Goal: Transaction & Acquisition: Purchase product/service

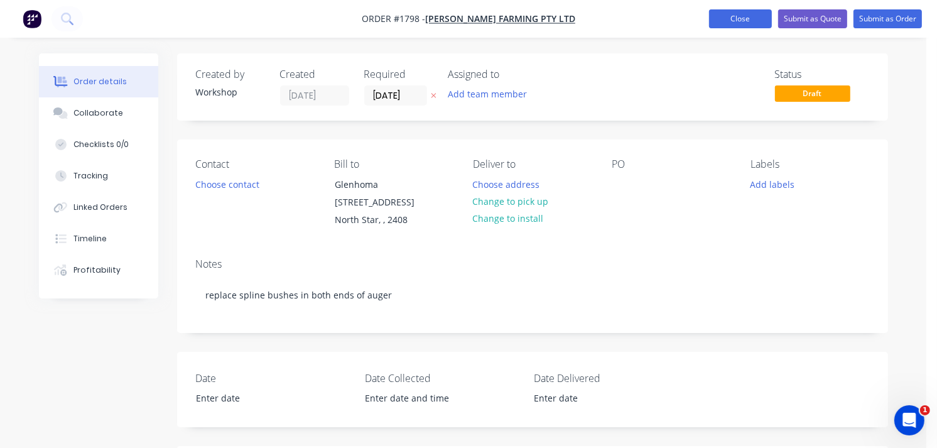
click at [712, 20] on button "Close" at bounding box center [740, 18] width 63 height 19
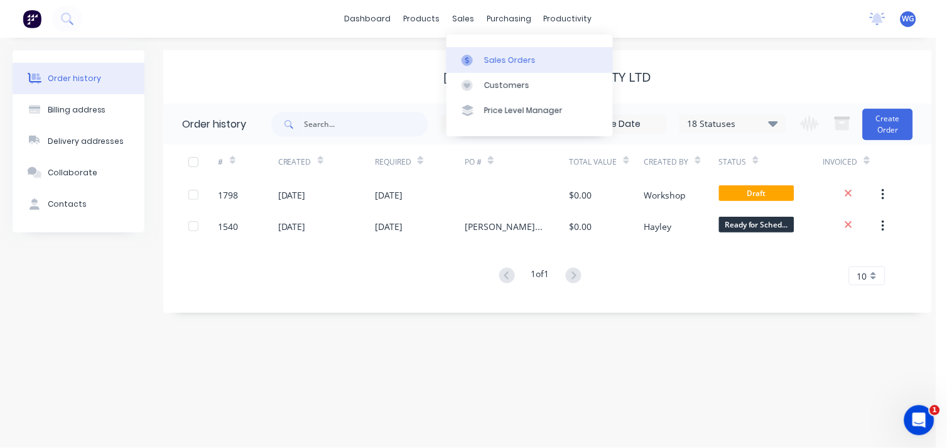
click at [479, 58] on div at bounding box center [471, 60] width 19 height 11
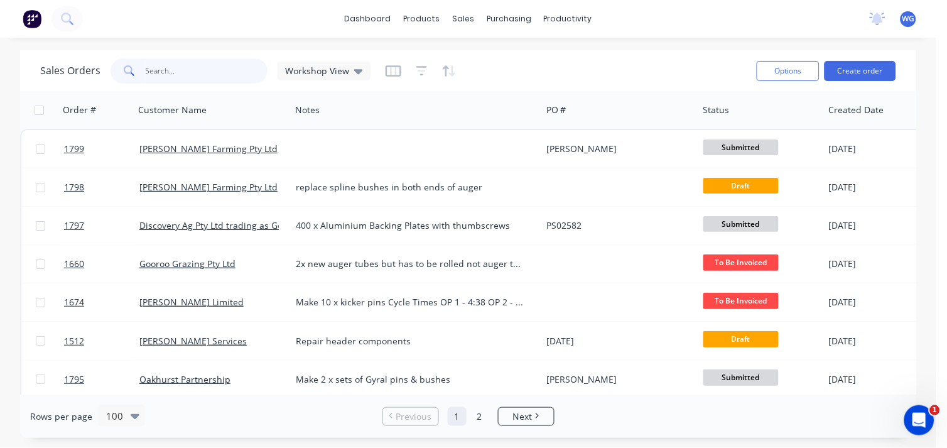
click at [187, 71] on input "text" at bounding box center [207, 70] width 123 height 25
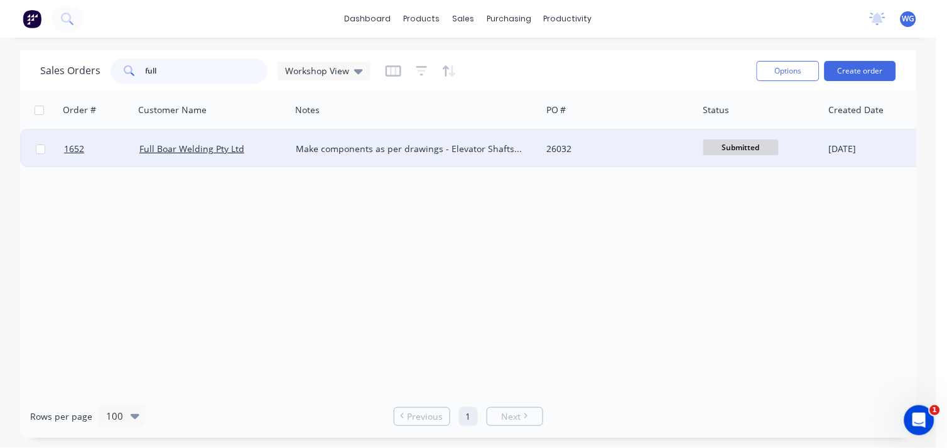
type input "full"
click at [291, 148] on div "Make components as per drawings - Elevator Shafts - Conveyor Shafts - Sprockets…" at bounding box center [416, 149] width 251 height 38
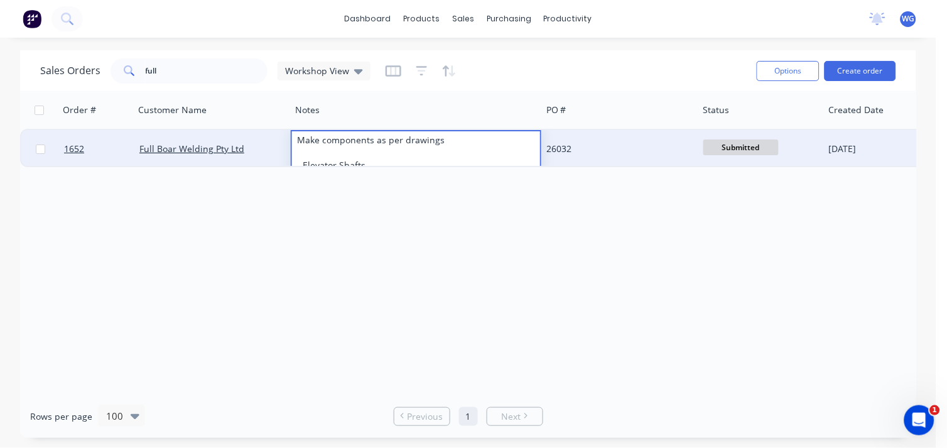
click at [252, 145] on div "Full Boar Welding Pty Ltd" at bounding box center [208, 149] width 139 height 13
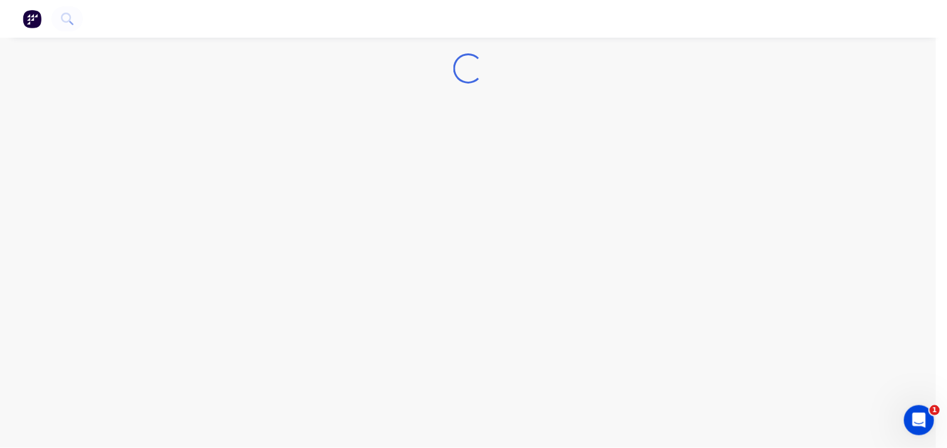
click at [252, 145] on div "Loading..." at bounding box center [468, 224] width 937 height 448
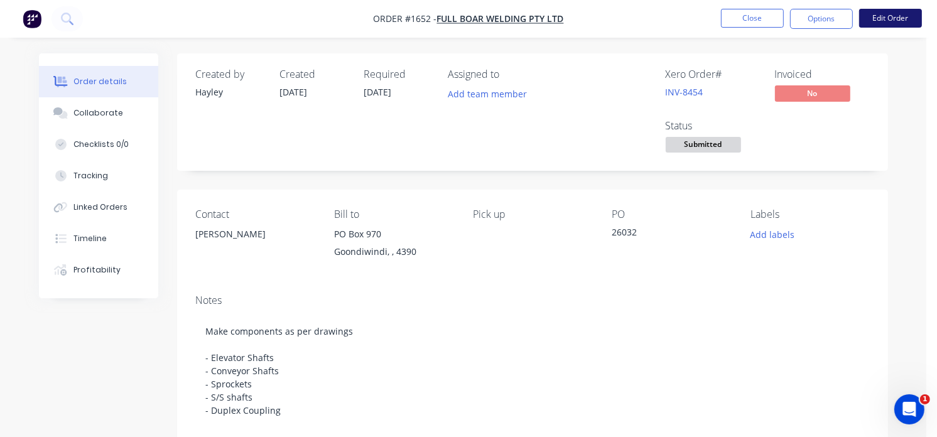
click at [893, 14] on button "Edit Order" at bounding box center [891, 18] width 63 height 19
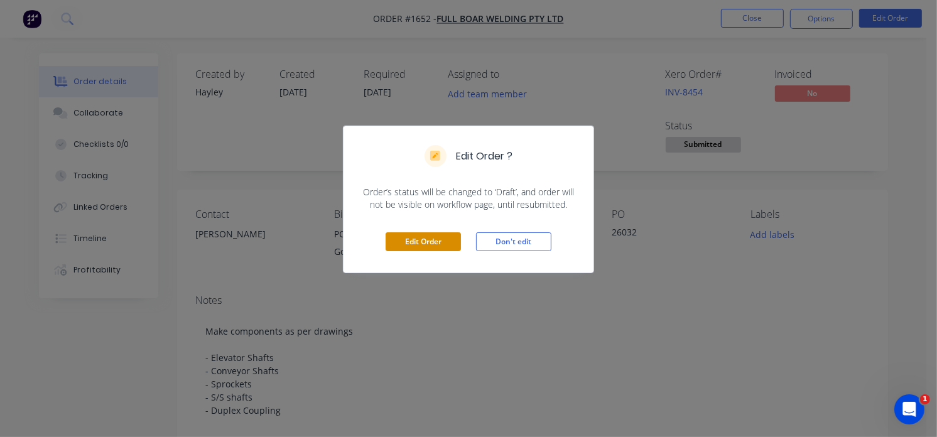
click at [430, 245] on button "Edit Order" at bounding box center [423, 241] width 75 height 19
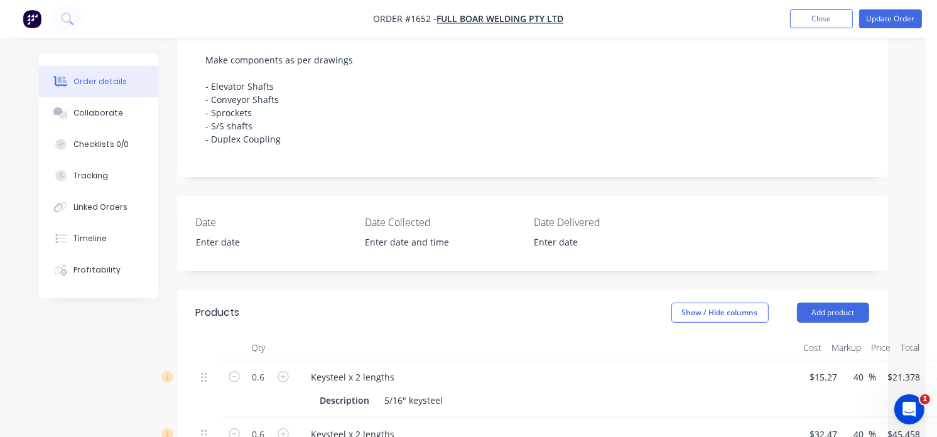
scroll to position [279, 0]
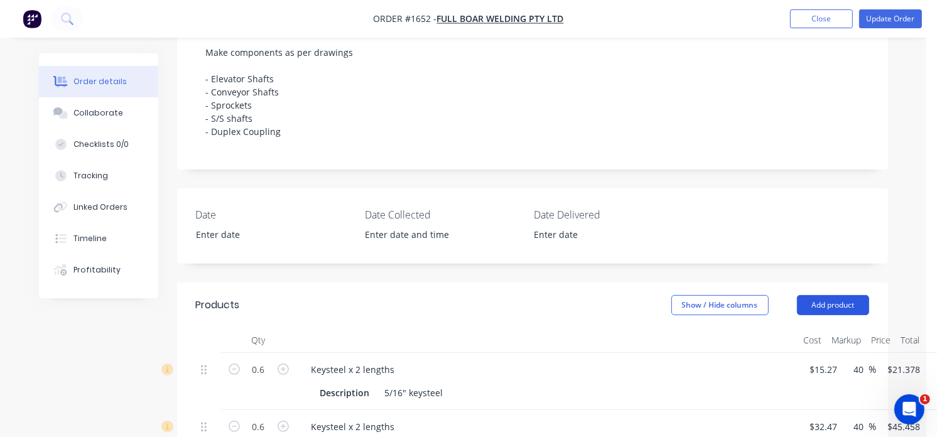
click at [839, 309] on button "Add product" at bounding box center [833, 305] width 72 height 20
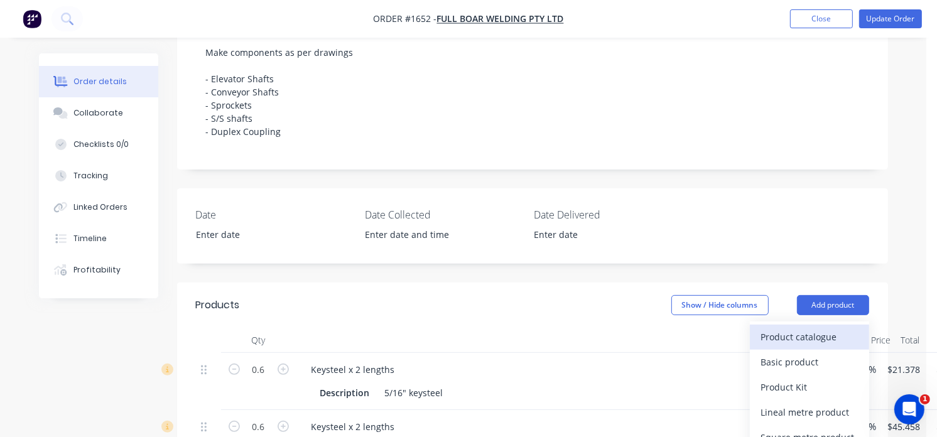
click at [814, 339] on div "Product catalogue" at bounding box center [810, 337] width 97 height 18
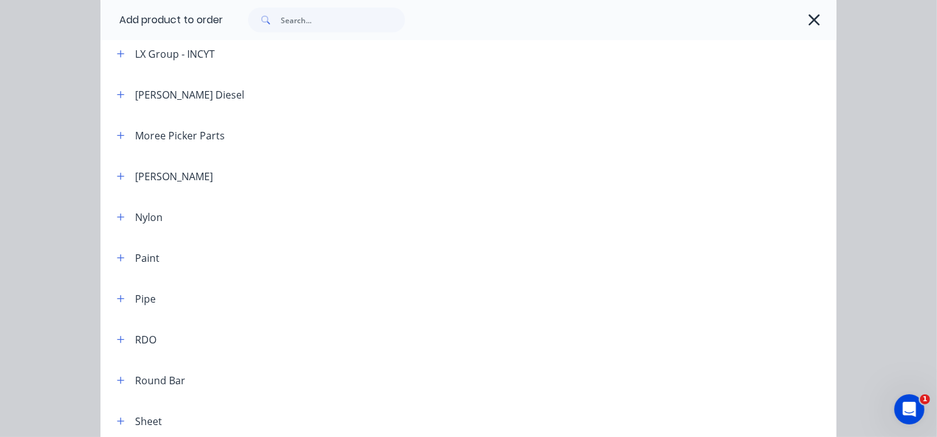
scroll to position [1257, 0]
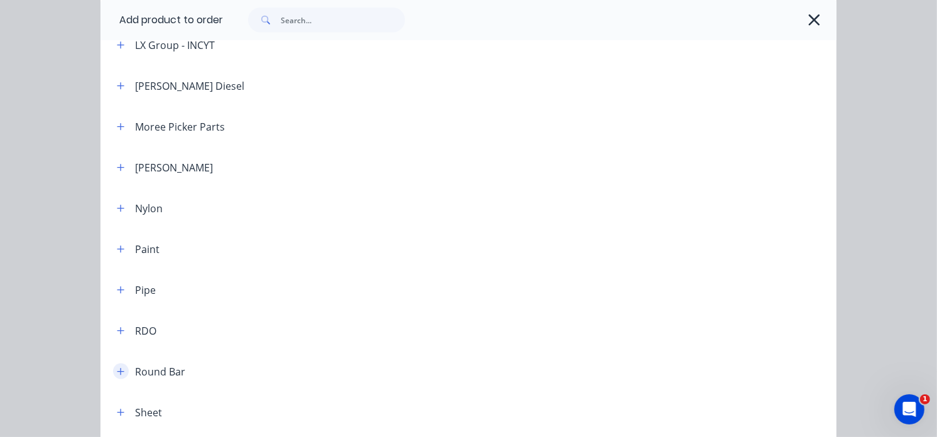
click at [117, 371] on icon "button" at bounding box center [120, 371] width 7 height 7
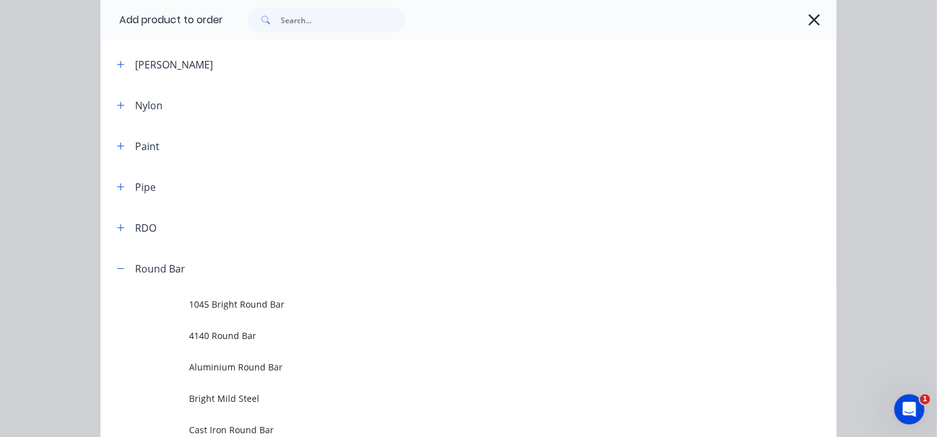
scroll to position [1396, 0]
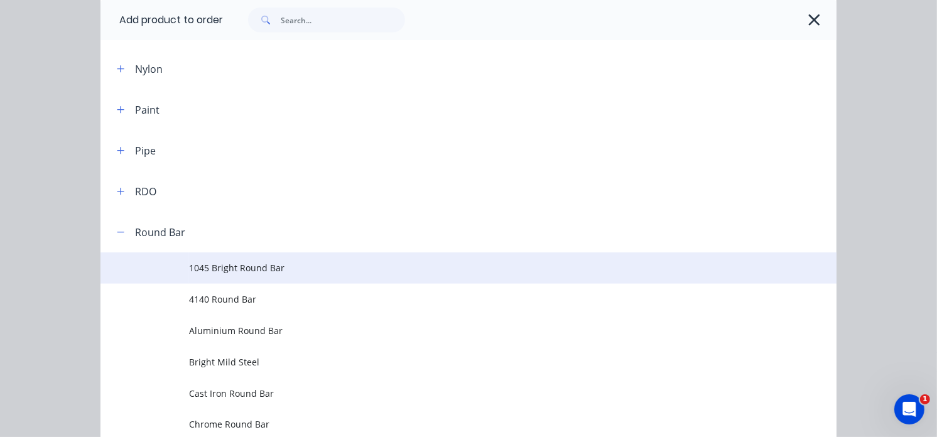
click at [222, 268] on span "1045 Bright Round Bar" at bounding box center [448, 267] width 518 height 13
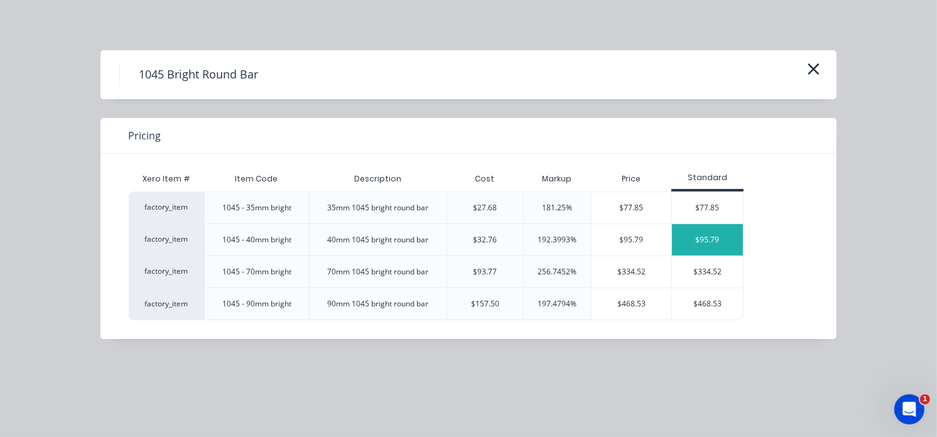
click at [688, 234] on div "$95.79" at bounding box center [707, 239] width 71 height 31
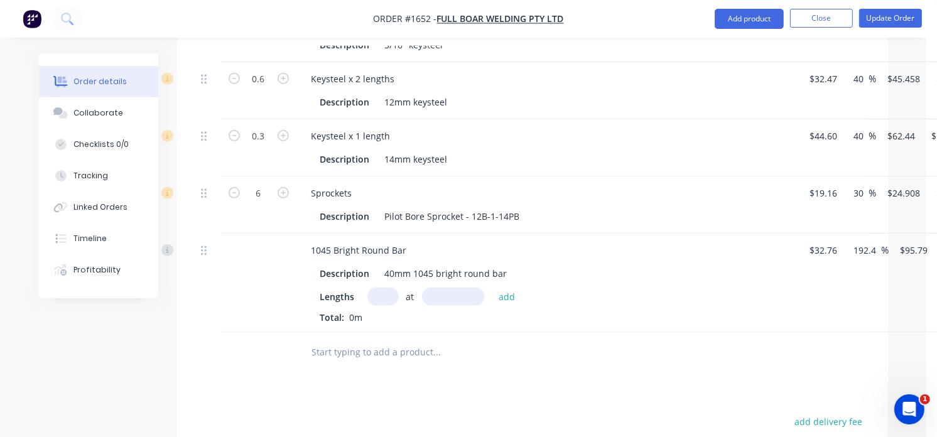
scroll to position [628, 0]
click at [379, 298] on input "text" at bounding box center [383, 296] width 31 height 18
type input "2"
click at [447, 296] on input "text" at bounding box center [453, 296] width 63 height 18
type input "770mm"
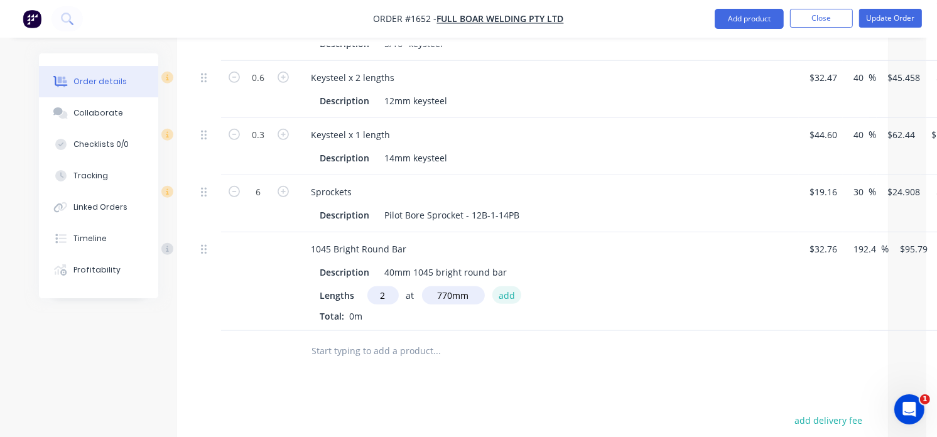
click at [509, 294] on button "add" at bounding box center [508, 295] width 30 height 17
type input "$147.52"
type input "2"
click at [437, 292] on input "text" at bounding box center [453, 296] width 63 height 18
type input "730mm"
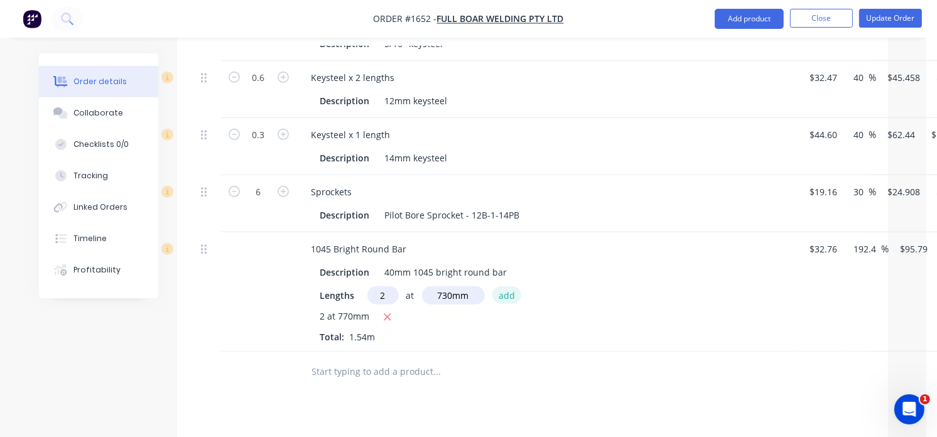
click at [507, 296] on button "add" at bounding box center [508, 295] width 30 height 17
type input "$287.37"
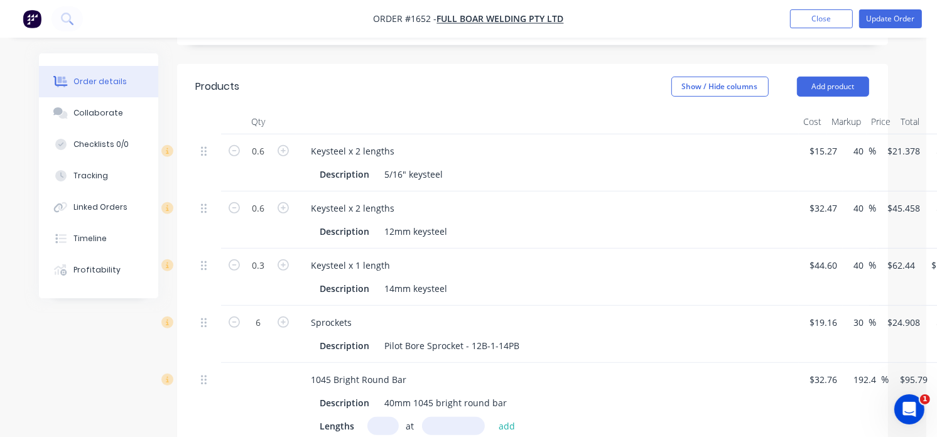
scroll to position [418, 0]
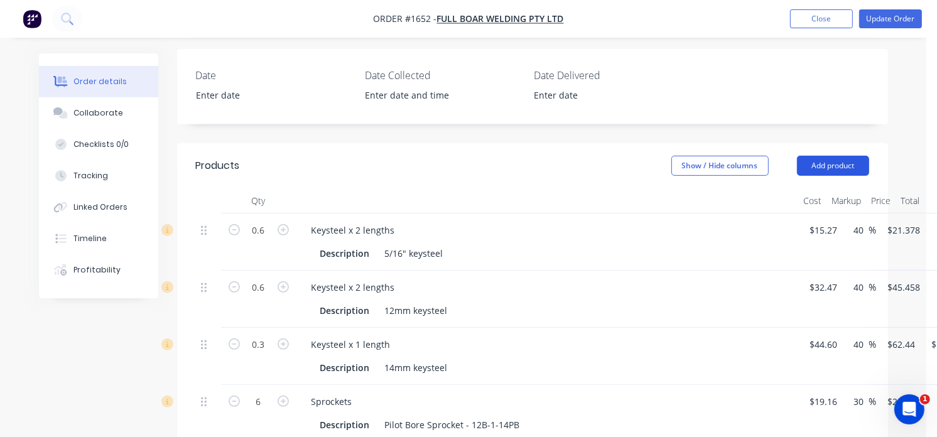
click at [820, 164] on button "Add product" at bounding box center [833, 166] width 72 height 20
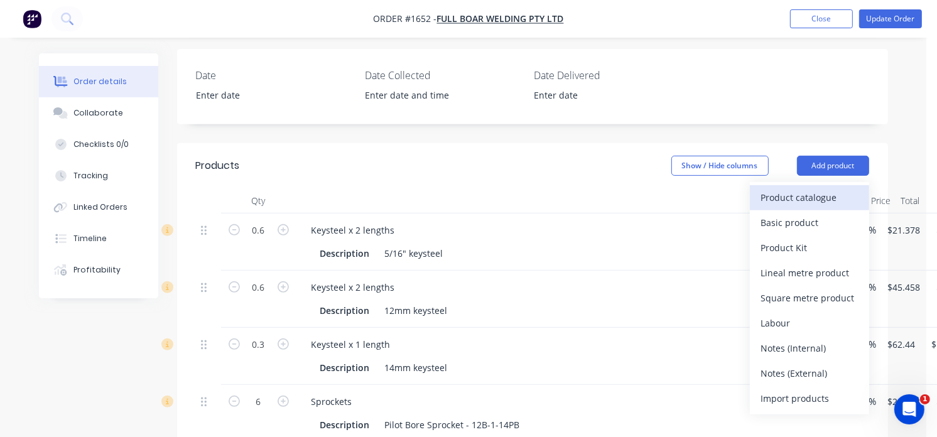
click at [809, 204] on div "Product catalogue" at bounding box center [810, 197] width 97 height 18
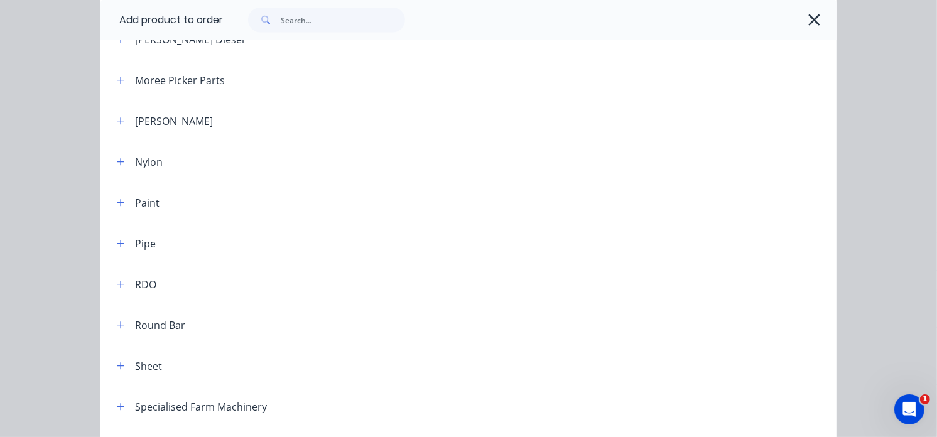
scroll to position [1326, 0]
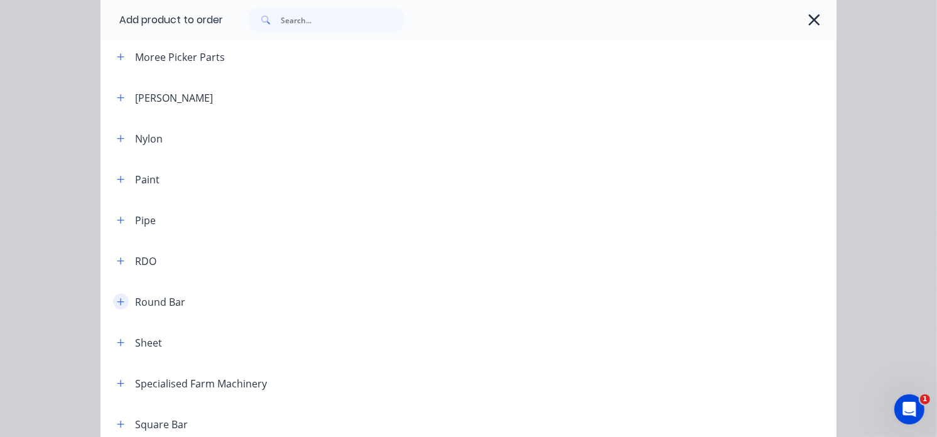
click at [117, 302] on icon "button" at bounding box center [121, 302] width 8 height 9
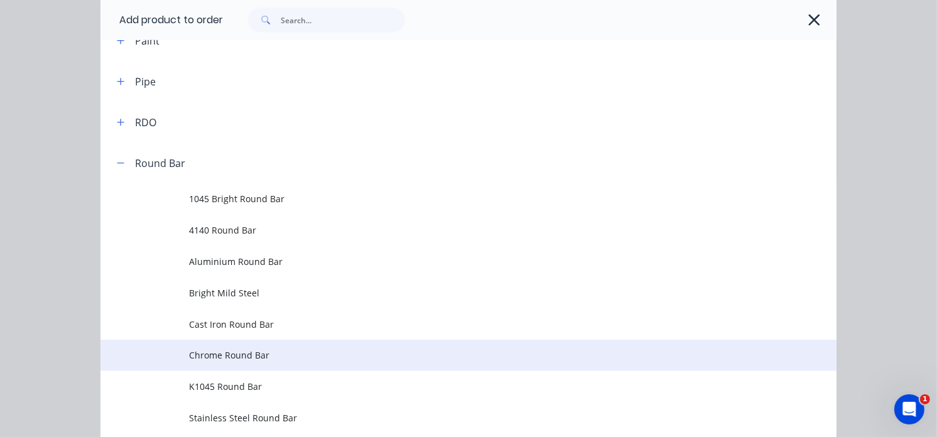
scroll to position [1466, 0]
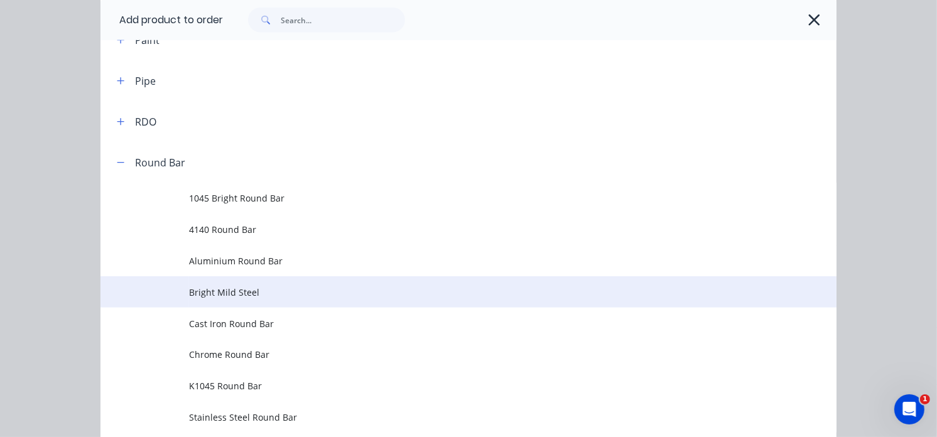
click at [234, 296] on span "Bright Mild Steel" at bounding box center [448, 292] width 518 height 13
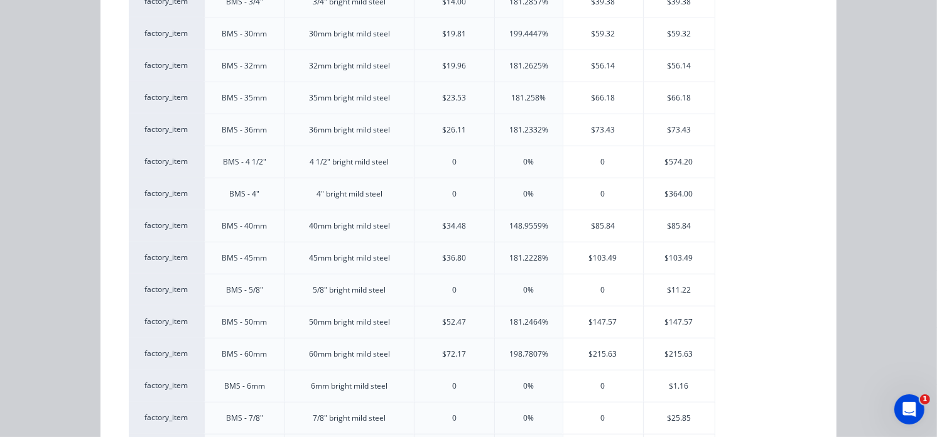
scroll to position [838, 0]
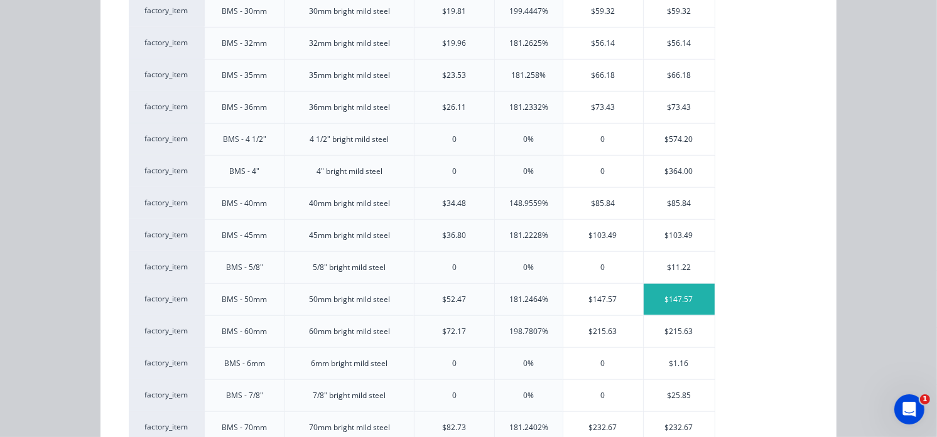
click at [675, 302] on div "$147.57" at bounding box center [679, 299] width 71 height 31
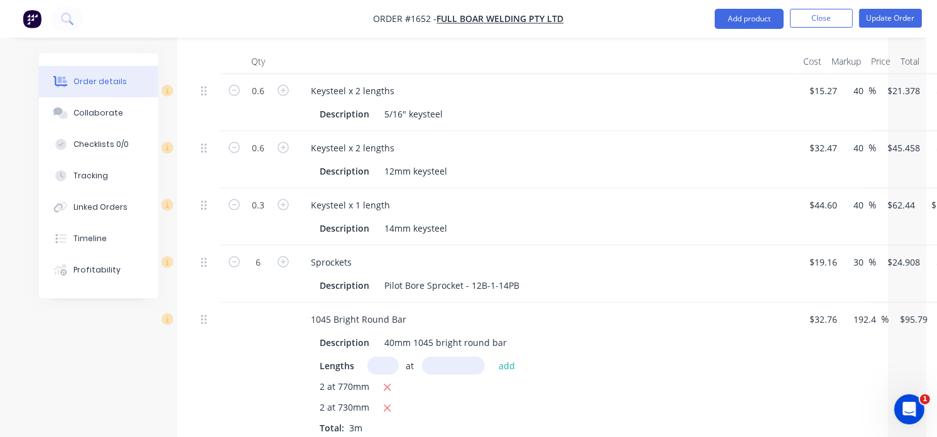
scroll to position [628, 0]
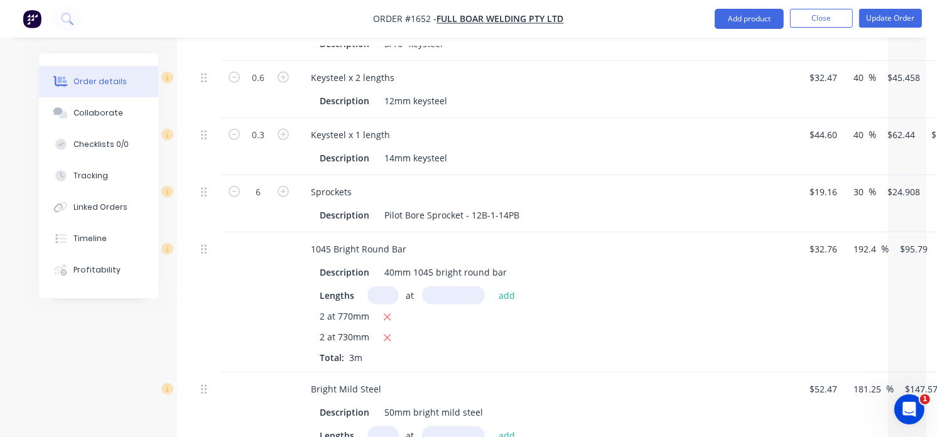
click at [374, 298] on input "text" at bounding box center [383, 296] width 31 height 18
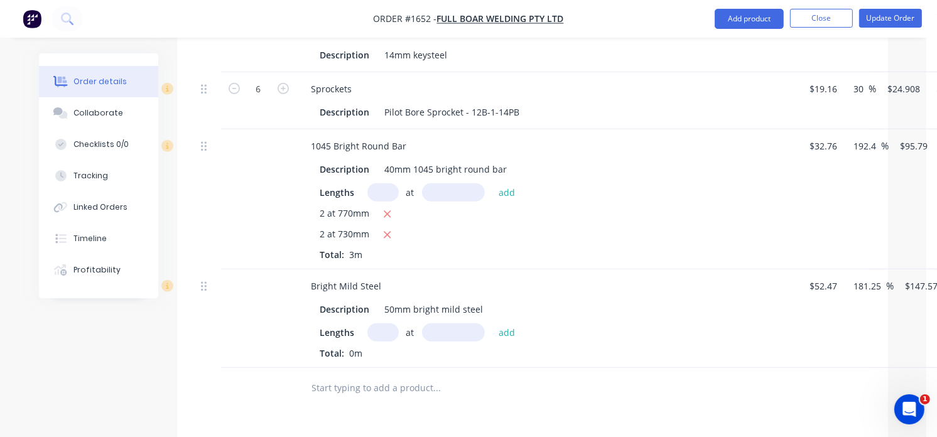
scroll to position [768, 0]
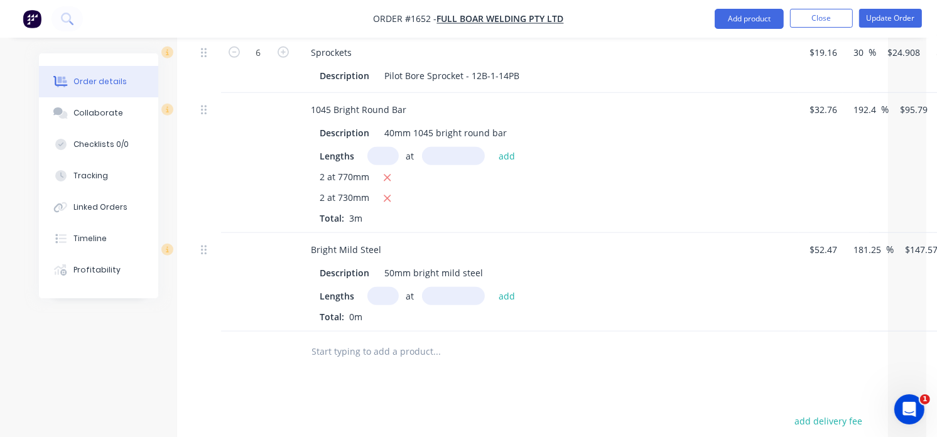
click at [384, 297] on input "text" at bounding box center [383, 296] width 31 height 18
type input "1"
click at [452, 298] on input "text" at bounding box center [453, 296] width 63 height 18
type input "2935mm"
click at [505, 295] on button "add" at bounding box center [508, 295] width 30 height 17
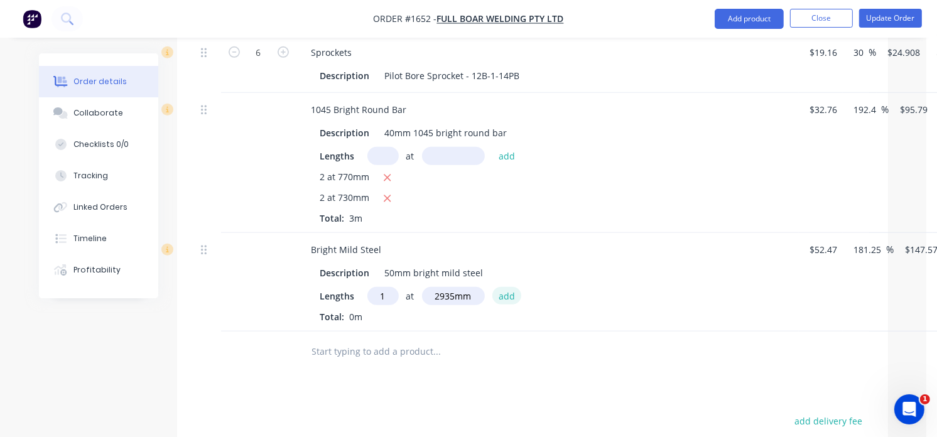
type input "$433.12"
type input "1"
click at [442, 294] on input "text" at bounding box center [453, 296] width 63 height 18
type input "1835mm"
click at [506, 298] on button "add" at bounding box center [508, 295] width 30 height 17
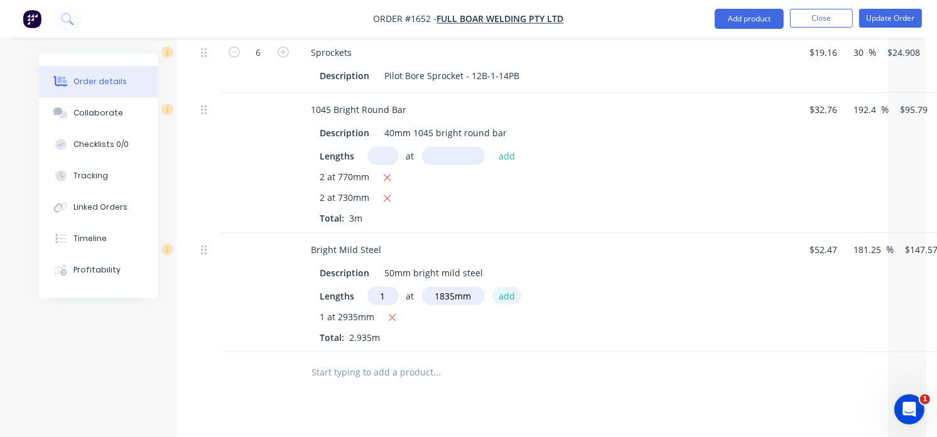
type input "$703.91"
type input "2"
click at [469, 298] on input "text" at bounding box center [453, 296] width 63 height 18
type input "94mm"
click at [503, 292] on button "add" at bounding box center [508, 295] width 30 height 17
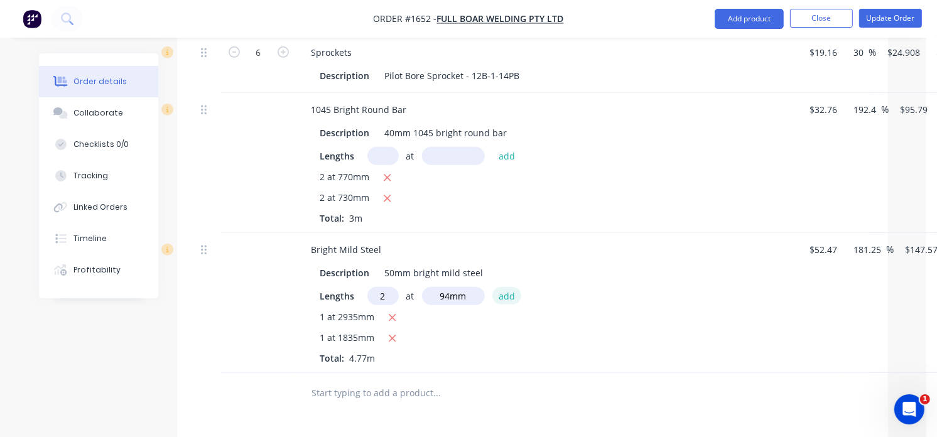
type input "$731.65"
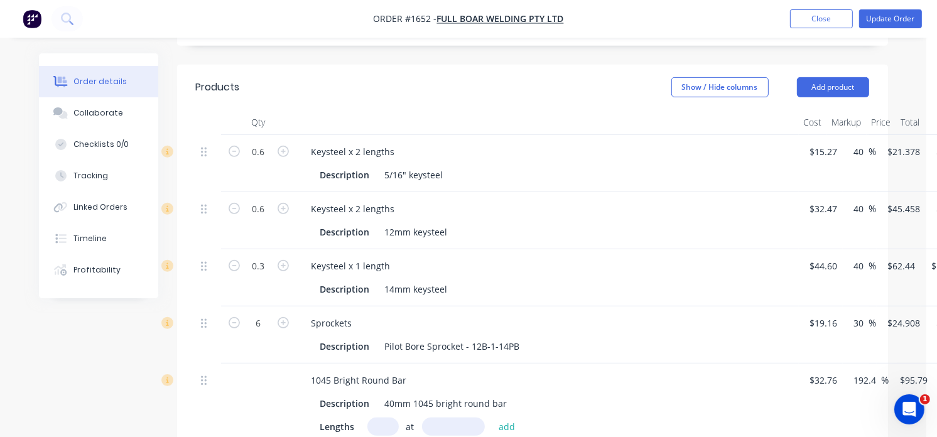
scroll to position [488, 0]
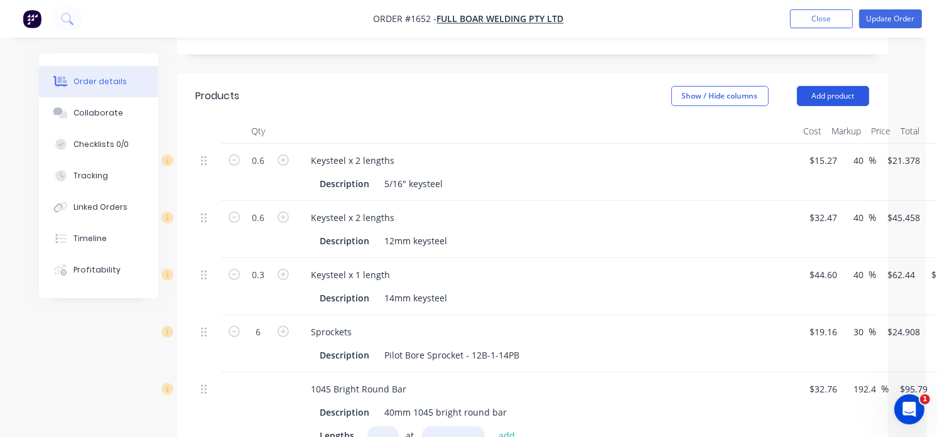
click at [821, 96] on button "Add product" at bounding box center [833, 96] width 72 height 20
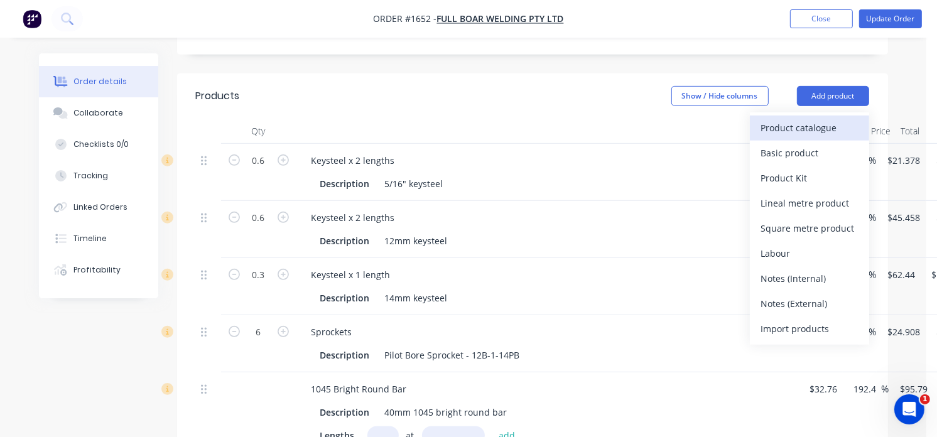
click at [820, 129] on div "Product catalogue" at bounding box center [810, 128] width 97 height 18
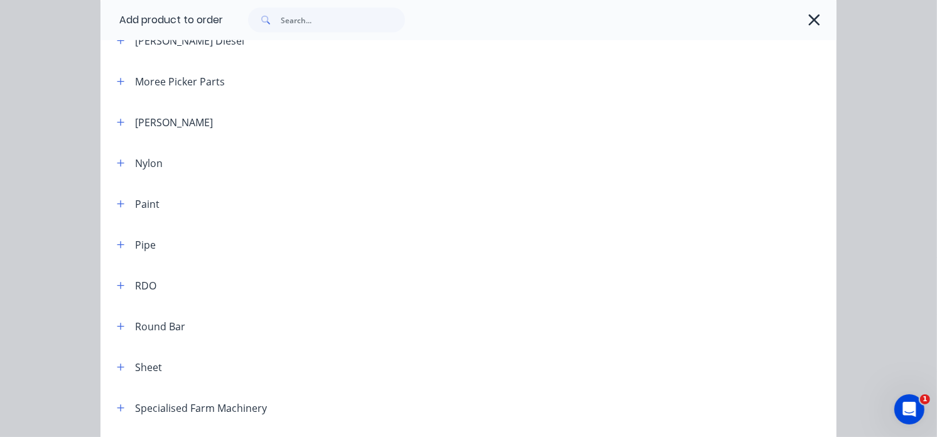
scroll to position [1326, 0]
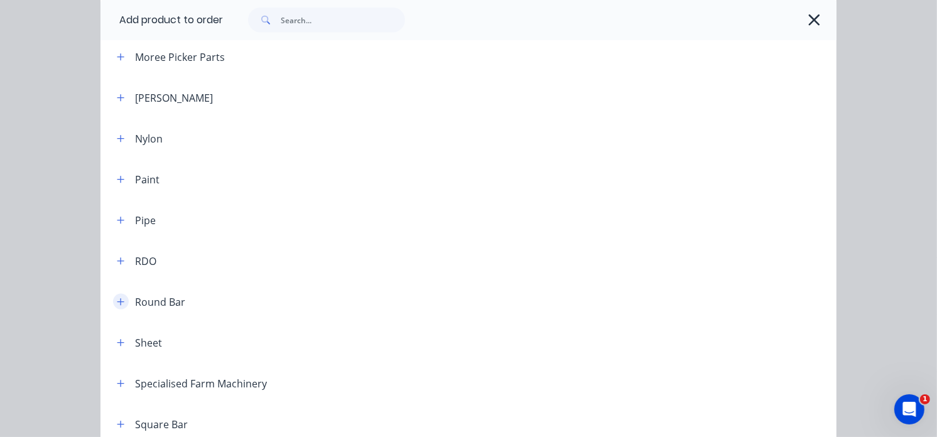
click at [113, 302] on button "button" at bounding box center [121, 302] width 16 height 16
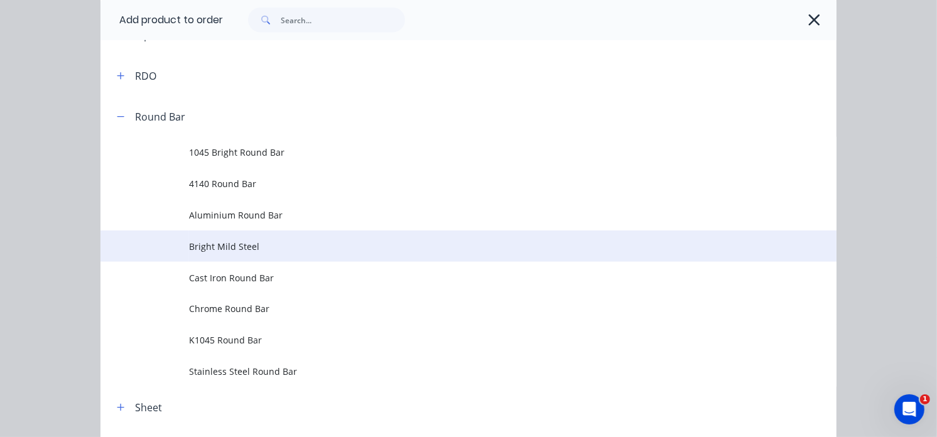
scroll to position [1536, 0]
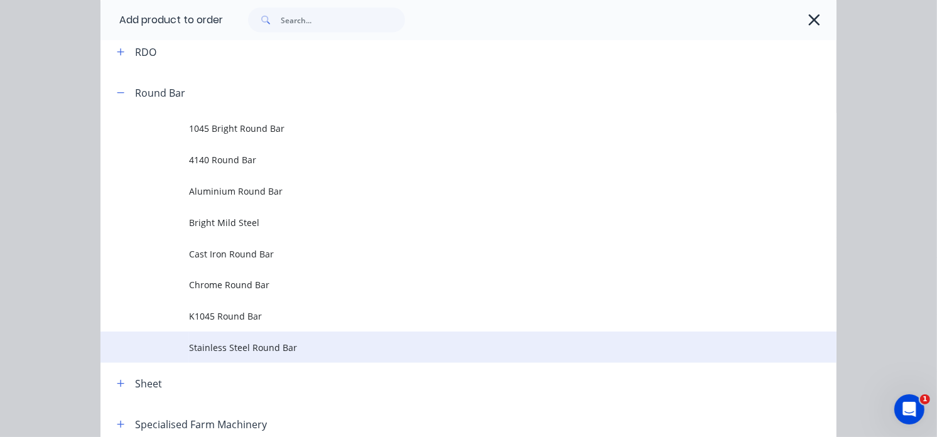
click at [224, 341] on span "Stainless Steel Round Bar" at bounding box center [448, 347] width 518 height 13
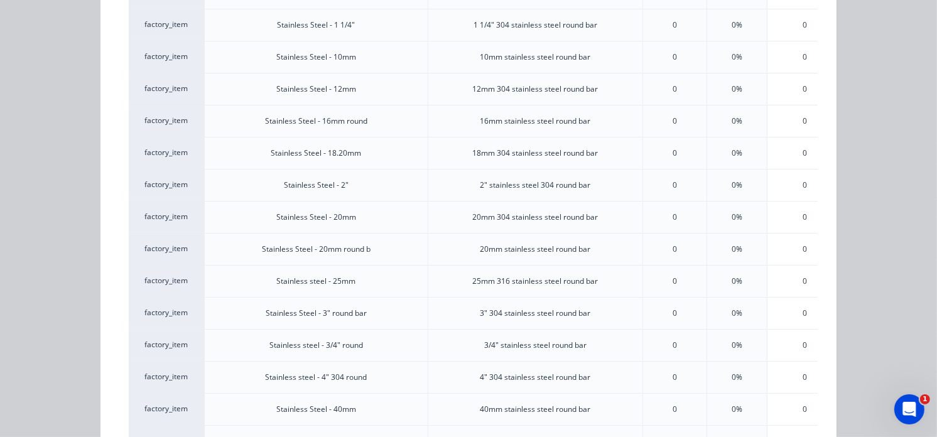
scroll to position [349, 0]
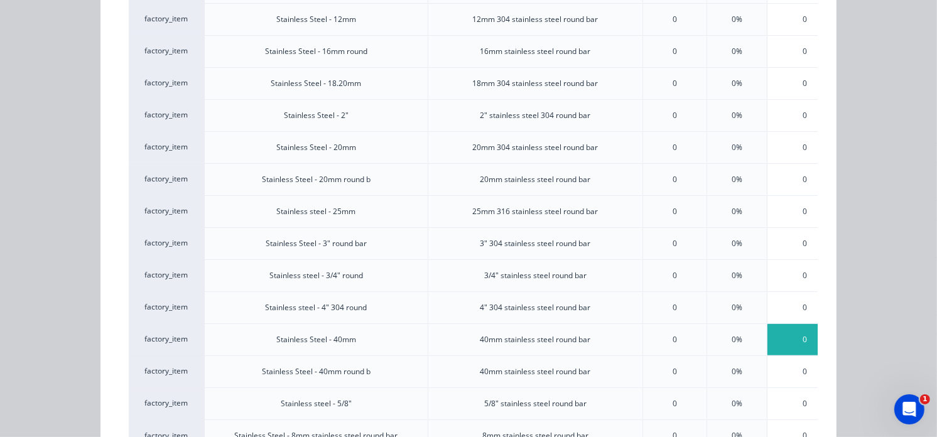
click at [794, 340] on div "0" at bounding box center [806, 339] width 76 height 31
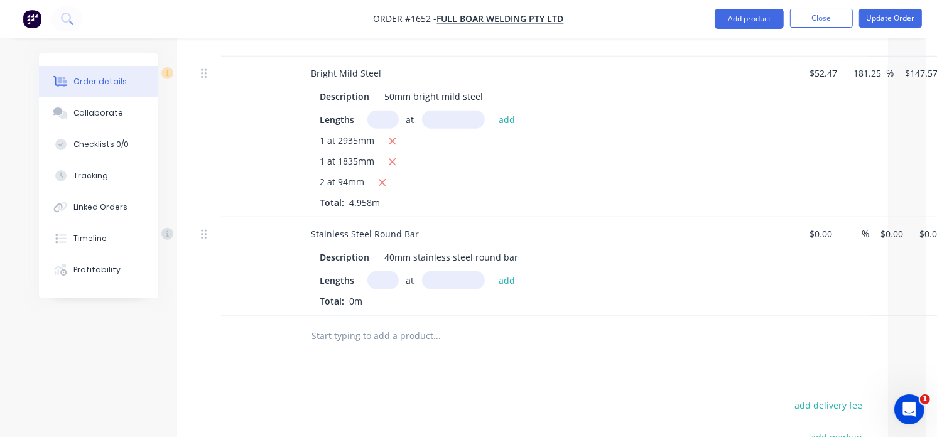
scroll to position [977, 0]
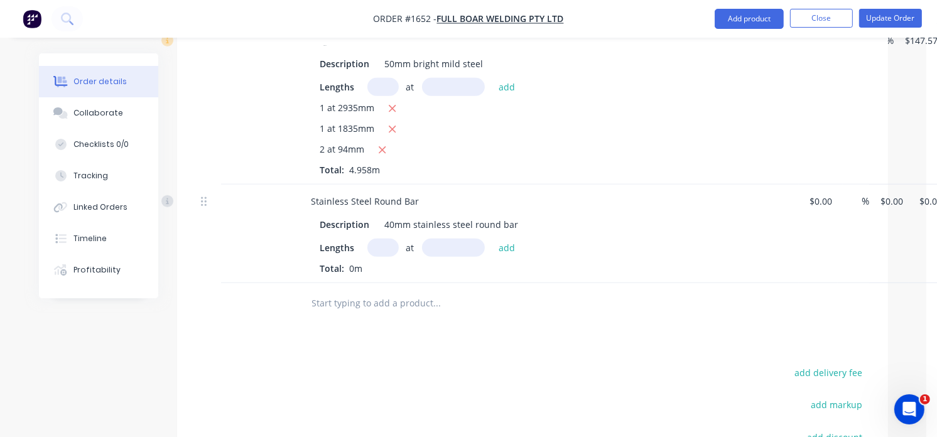
click at [387, 251] on input "text" at bounding box center [383, 248] width 31 height 18
type input "6"
click at [434, 248] on input "text" at bounding box center [453, 248] width 63 height 18
type input "150mm"
click at [506, 245] on button "add" at bounding box center [508, 247] width 30 height 17
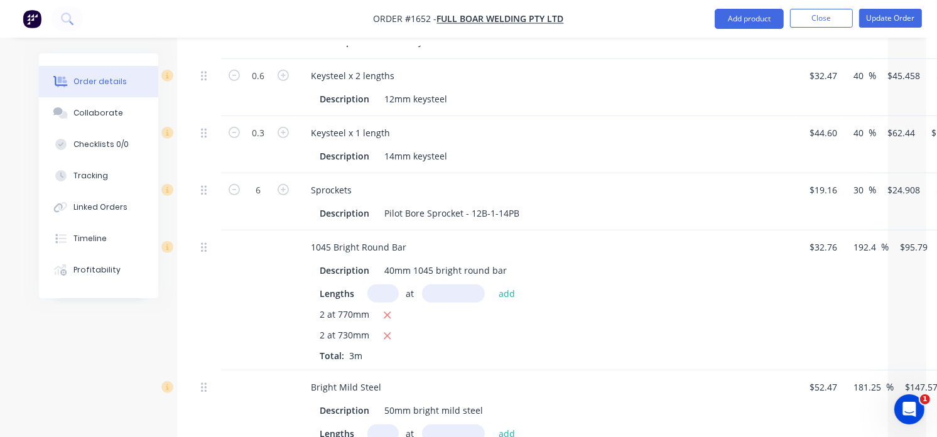
scroll to position [628, 0]
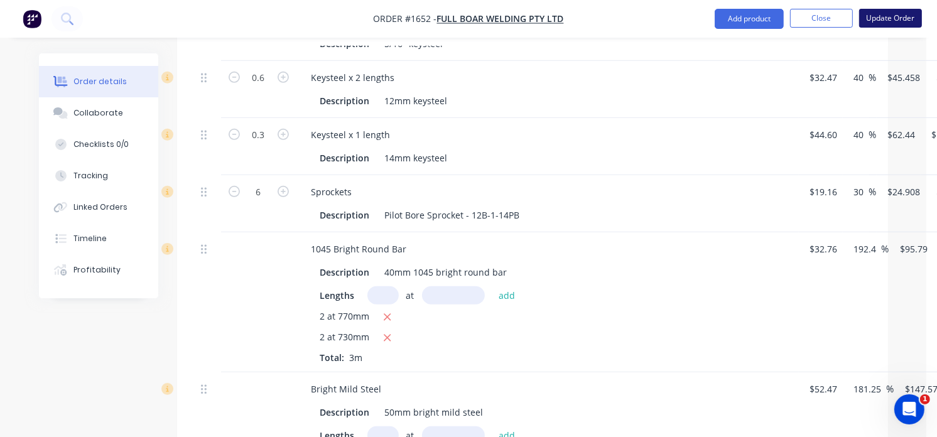
click at [878, 16] on button "Update Order" at bounding box center [891, 18] width 63 height 19
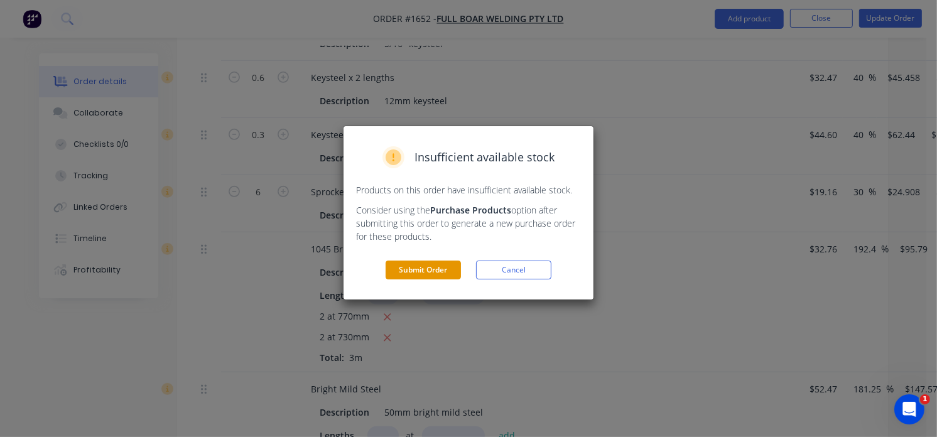
click at [434, 271] on button "Submit Order" at bounding box center [423, 270] width 75 height 19
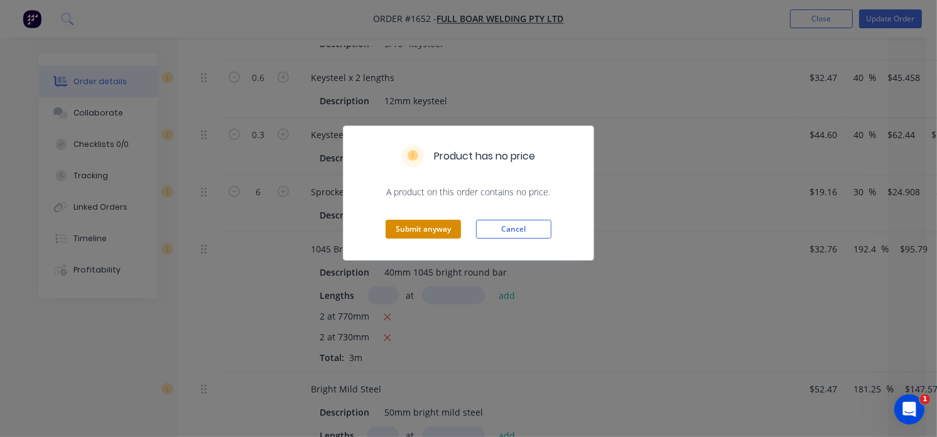
click at [434, 228] on button "Submit anyway" at bounding box center [423, 229] width 75 height 19
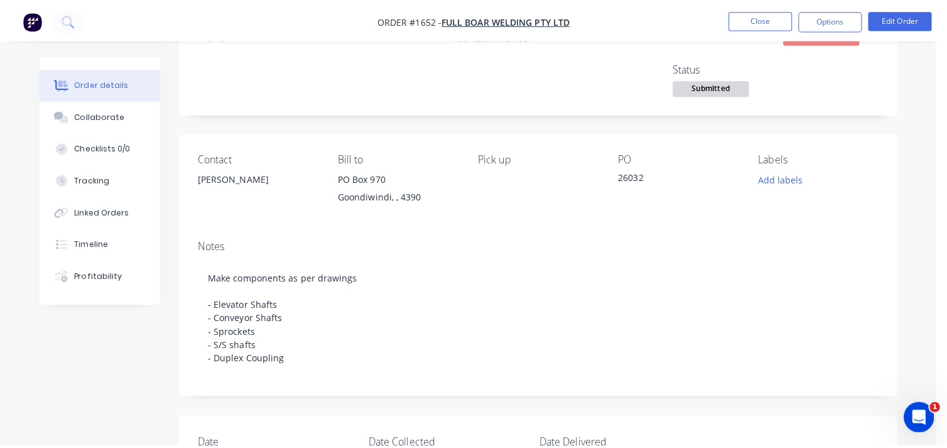
scroll to position [0, 0]
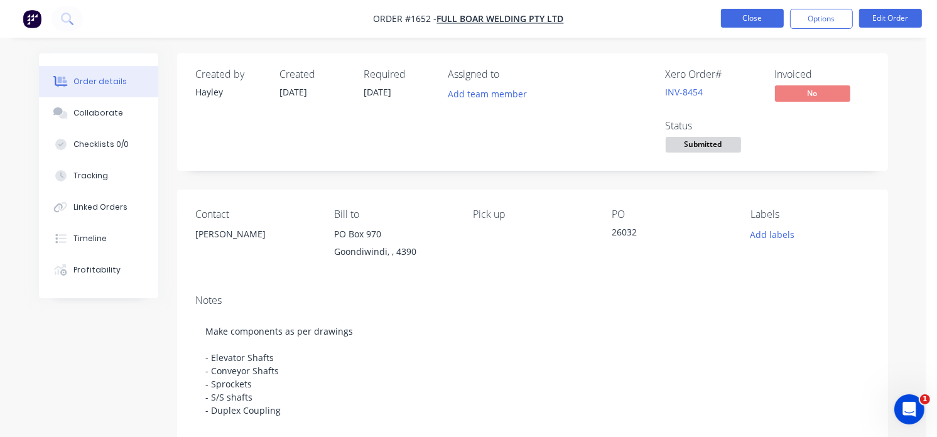
click at [767, 26] on button "Close" at bounding box center [752, 18] width 63 height 19
